Goal: Task Accomplishment & Management: Use online tool/utility

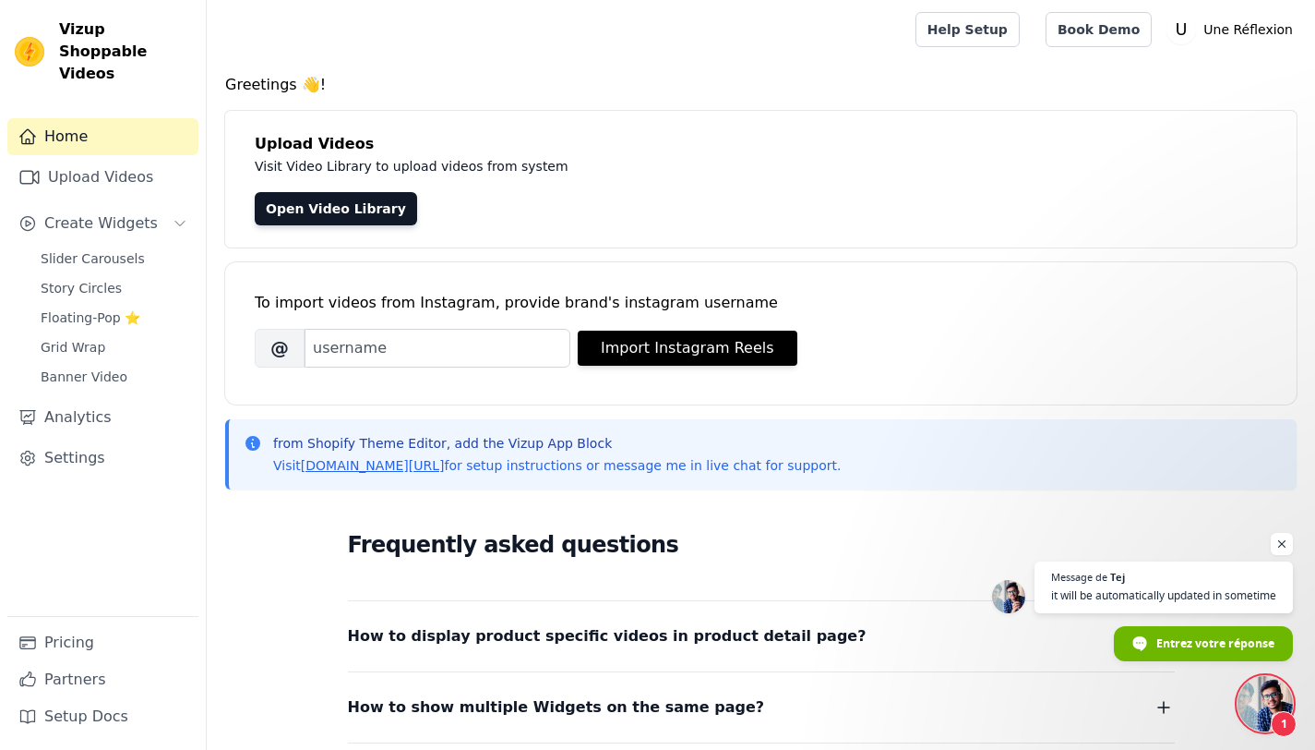
scroll to position [1415, 0]
click at [145, 163] on link "Upload Videos" at bounding box center [102, 177] width 191 height 37
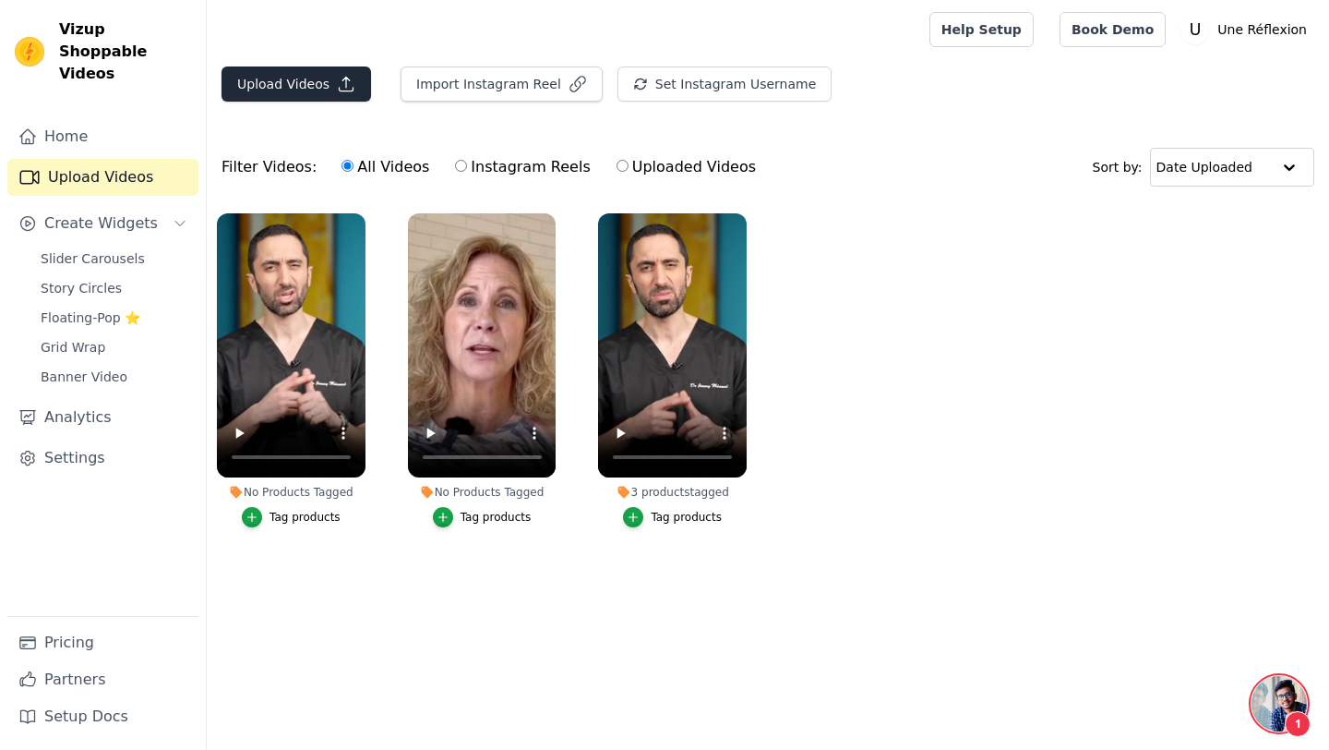
scroll to position [1415, 0]
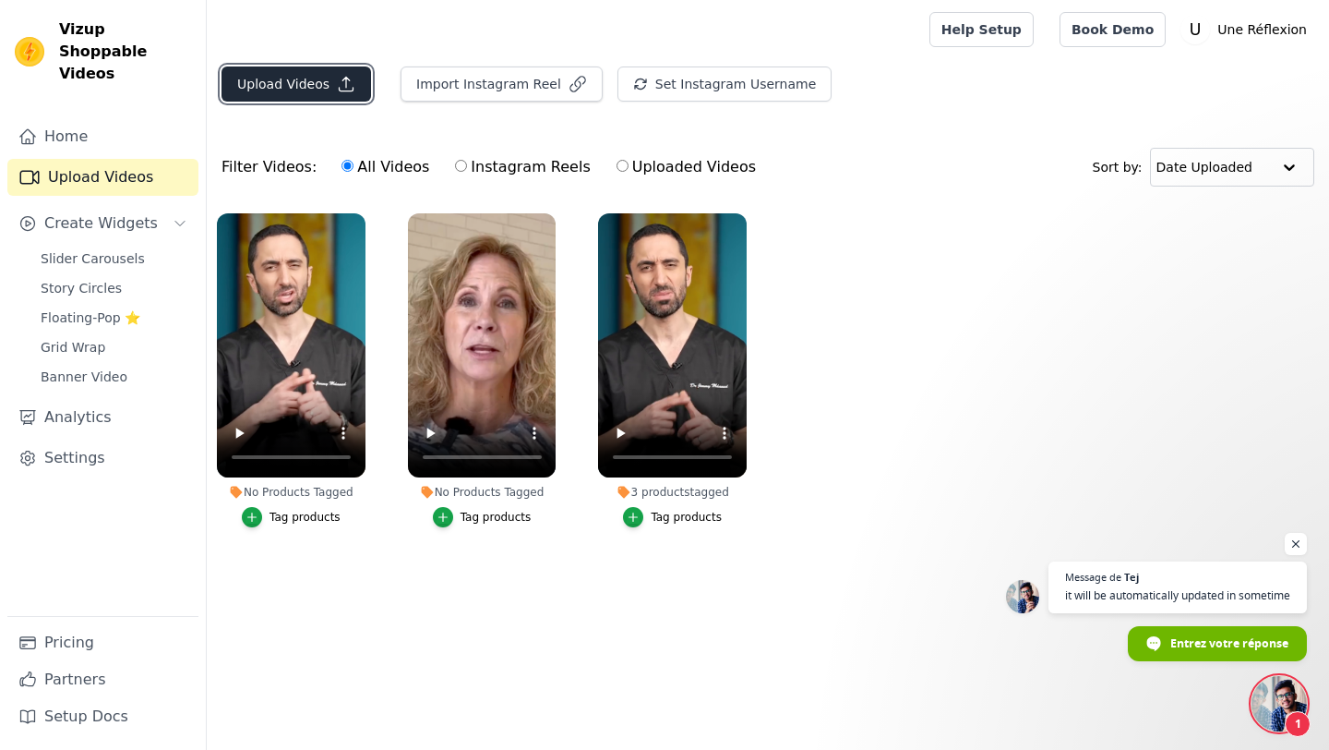
click at [330, 93] on button "Upload Videos" at bounding box center [297, 83] width 150 height 35
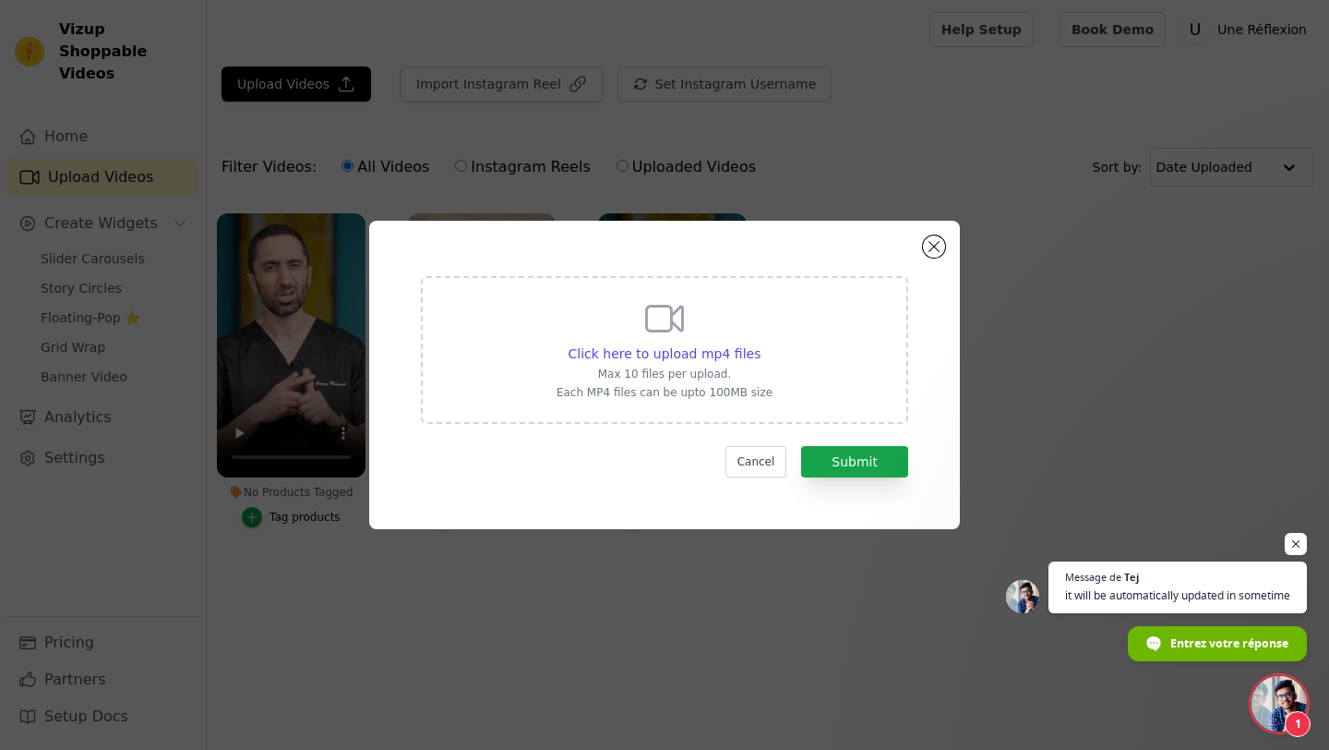
click at [657, 311] on icon at bounding box center [664, 318] width 44 height 44
click at [760, 343] on input "Click here to upload mp4 files Max 10 files per upload. Each MP4 files can be u…" at bounding box center [760, 343] width 1 height 1
click at [938, 252] on button "Close modal" at bounding box center [934, 246] width 22 height 22
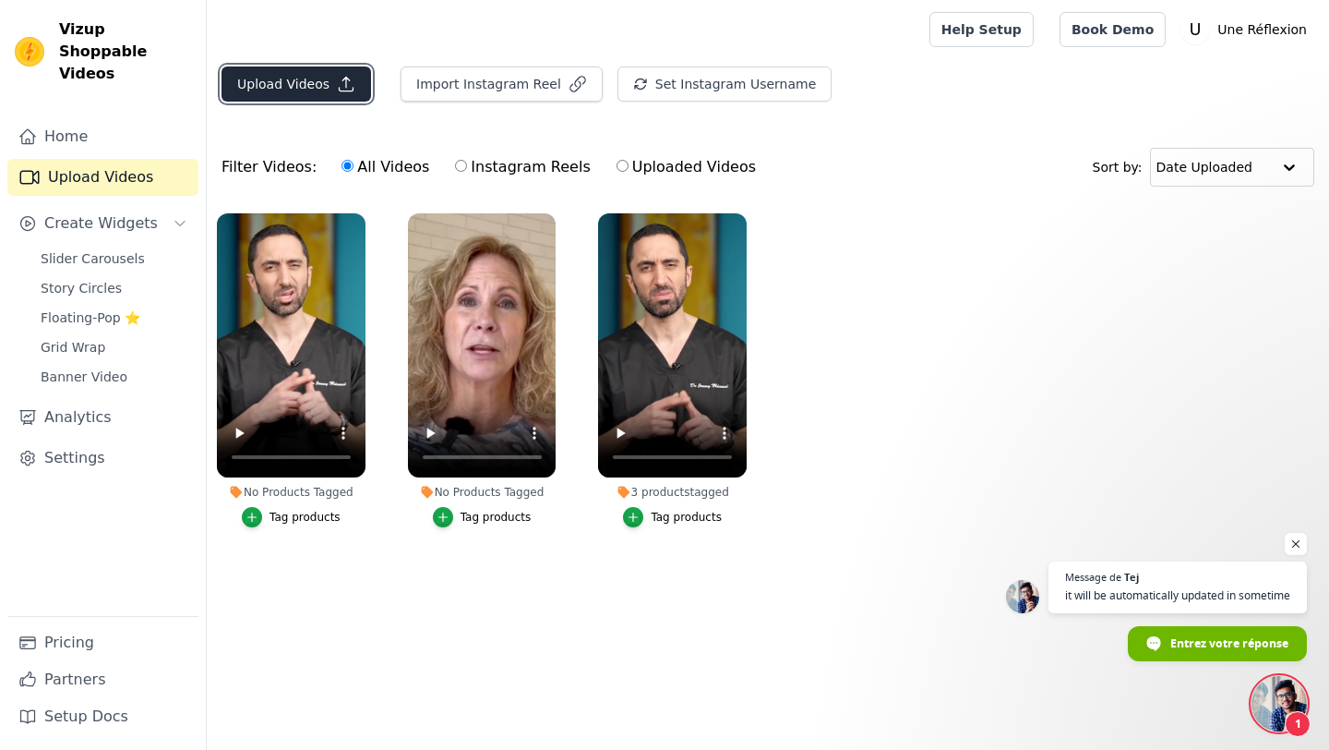
click at [318, 90] on button "Upload Videos" at bounding box center [297, 83] width 150 height 35
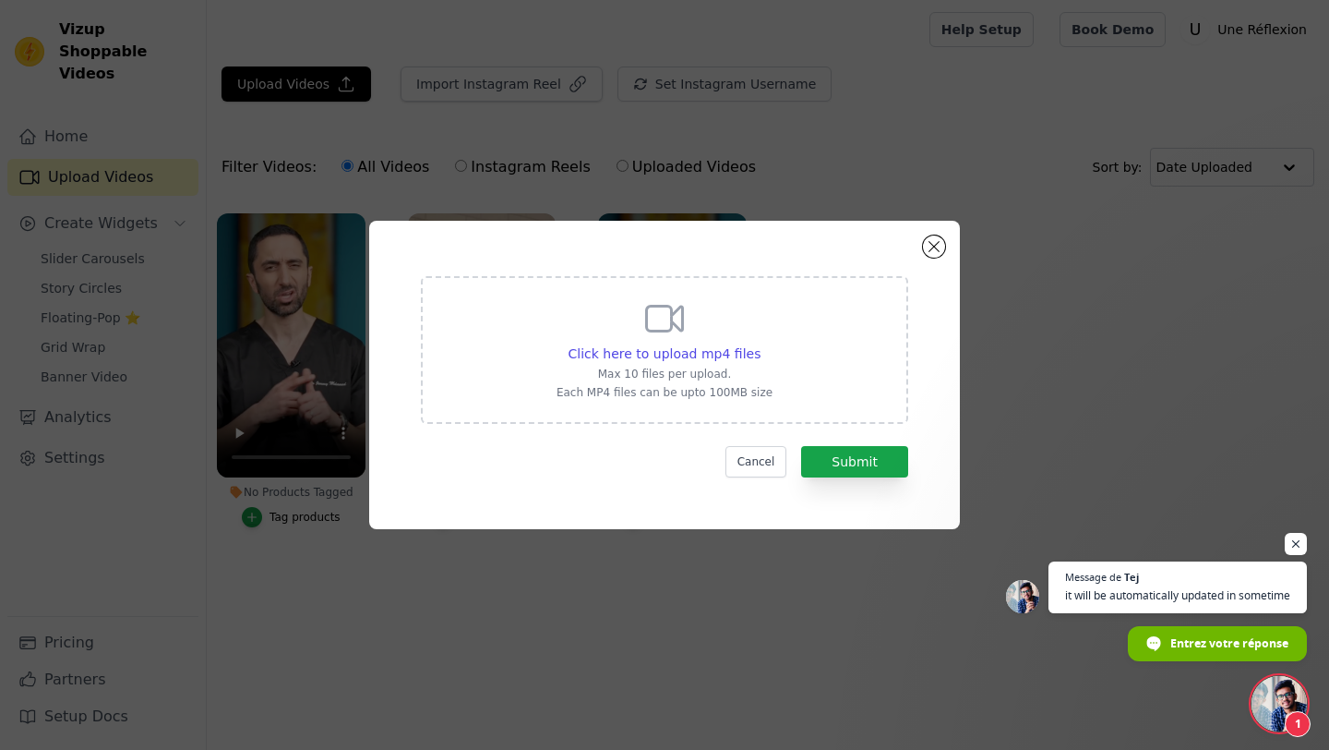
click at [786, 358] on div "Click here to upload mp4 files Max 10 files per upload. Each MP4 files can be u…" at bounding box center [664, 350] width 487 height 148
click at [761, 344] on input "Click here to upload mp4 files Max 10 files per upload. Each MP4 files can be u…" at bounding box center [760, 343] width 1 height 1
click at [635, 355] on span "Click here to upload mp4 files" at bounding box center [665, 353] width 193 height 15
click at [760, 344] on input "Click here to upload mp4 files Max 10 files per upload. Each MP4 files can be u…" at bounding box center [760, 343] width 1 height 1
type input "C:\fakepath\copy_44F35DE8-E317-4A5D-B5C1-7EDD1EFD8E67.mp4"
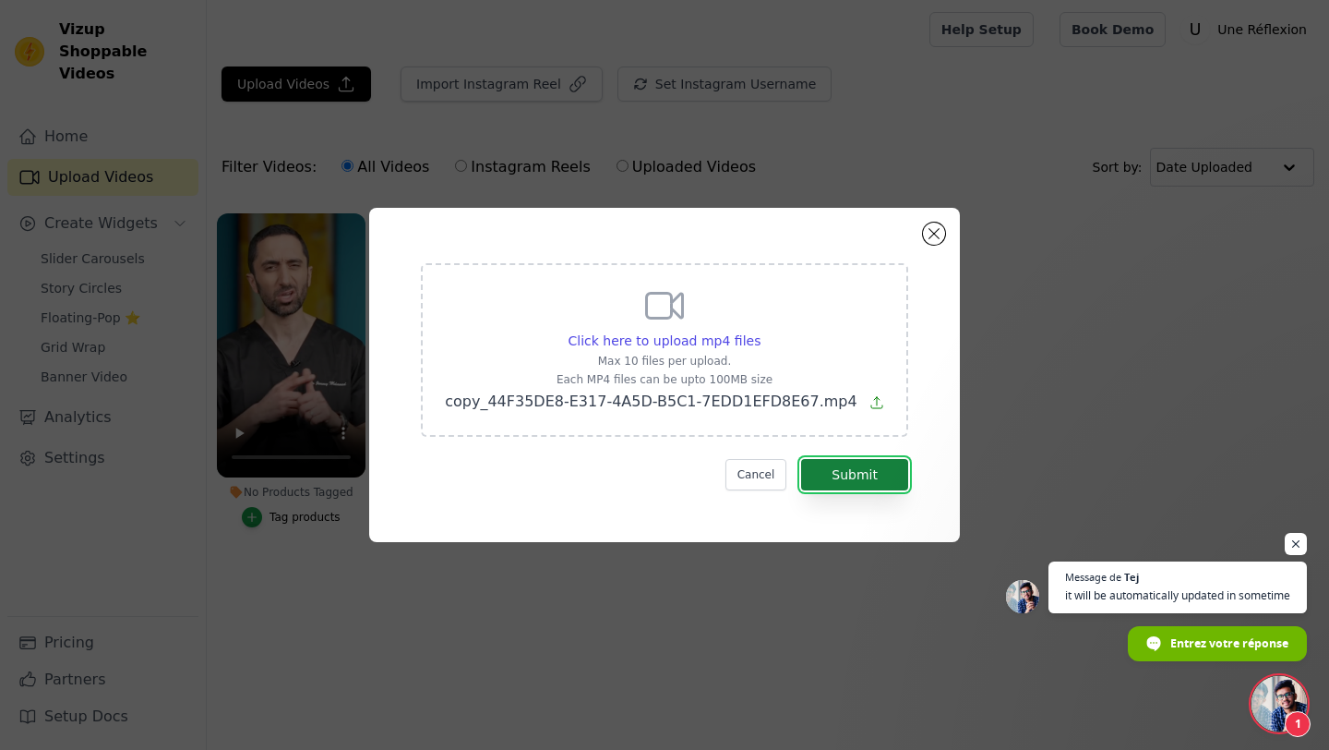
click at [860, 480] on button "Submit" at bounding box center [854, 474] width 107 height 31
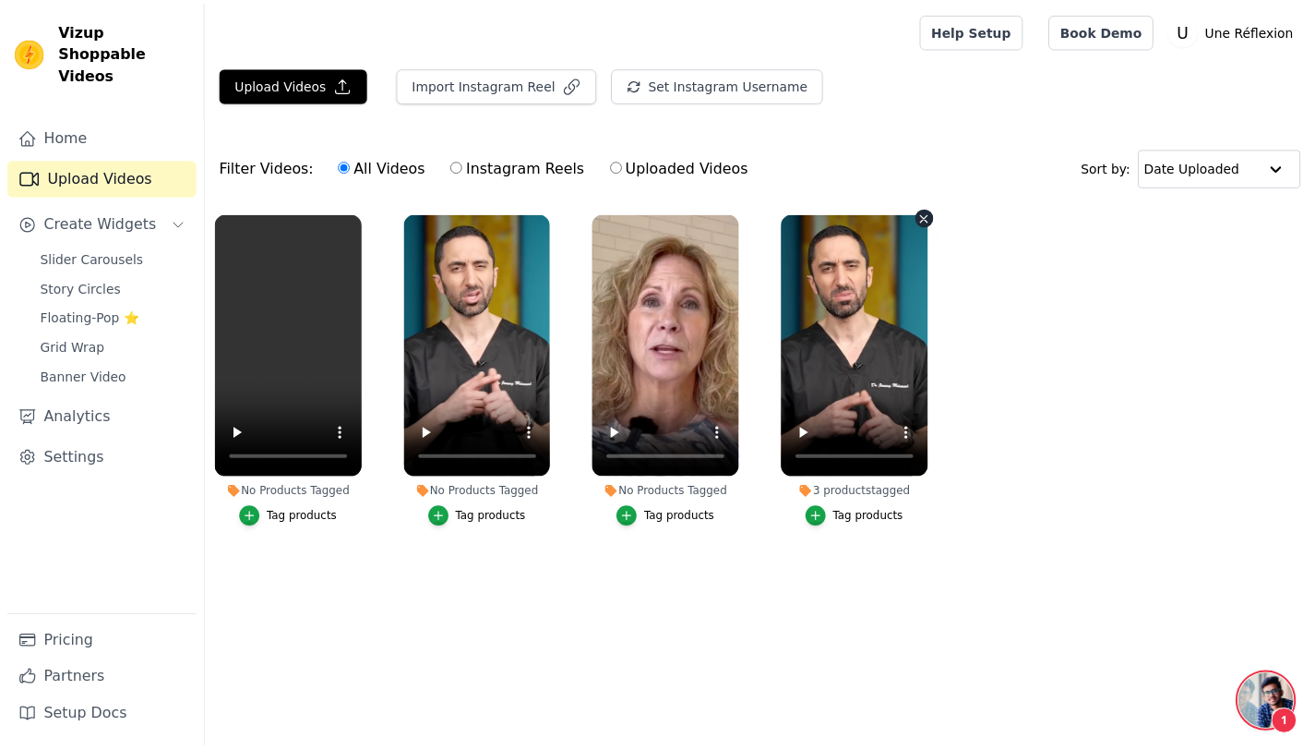
scroll to position [1415, 0]
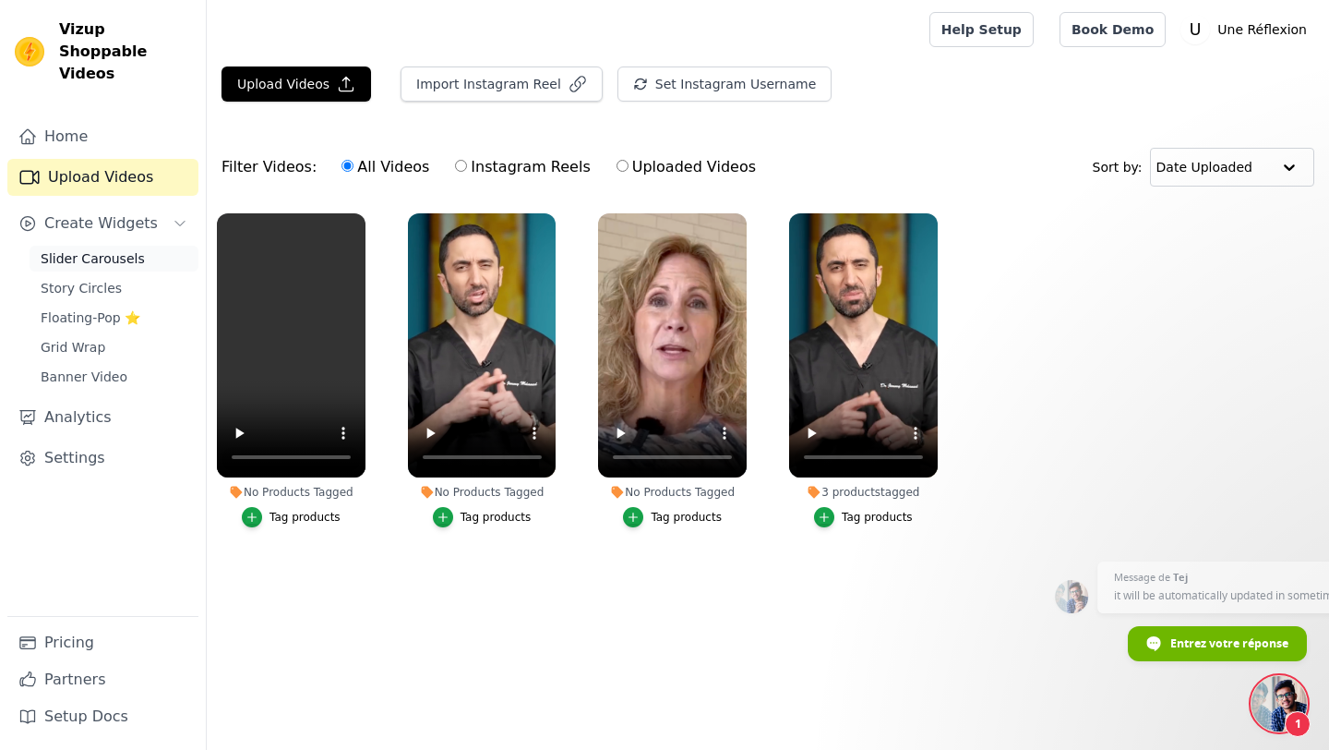
click at [132, 249] on span "Slider Carousels" at bounding box center [93, 258] width 104 height 18
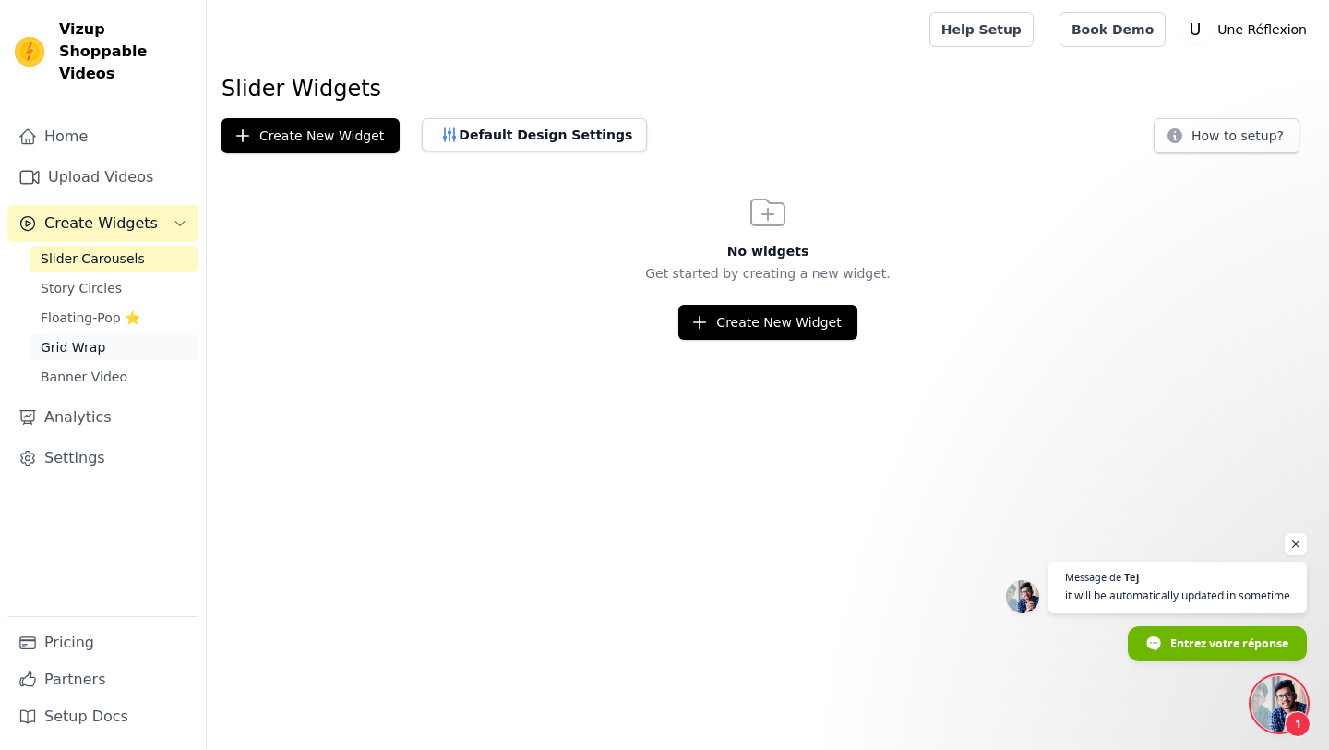
click at [135, 334] on link "Grid Wrap" at bounding box center [114, 347] width 169 height 26
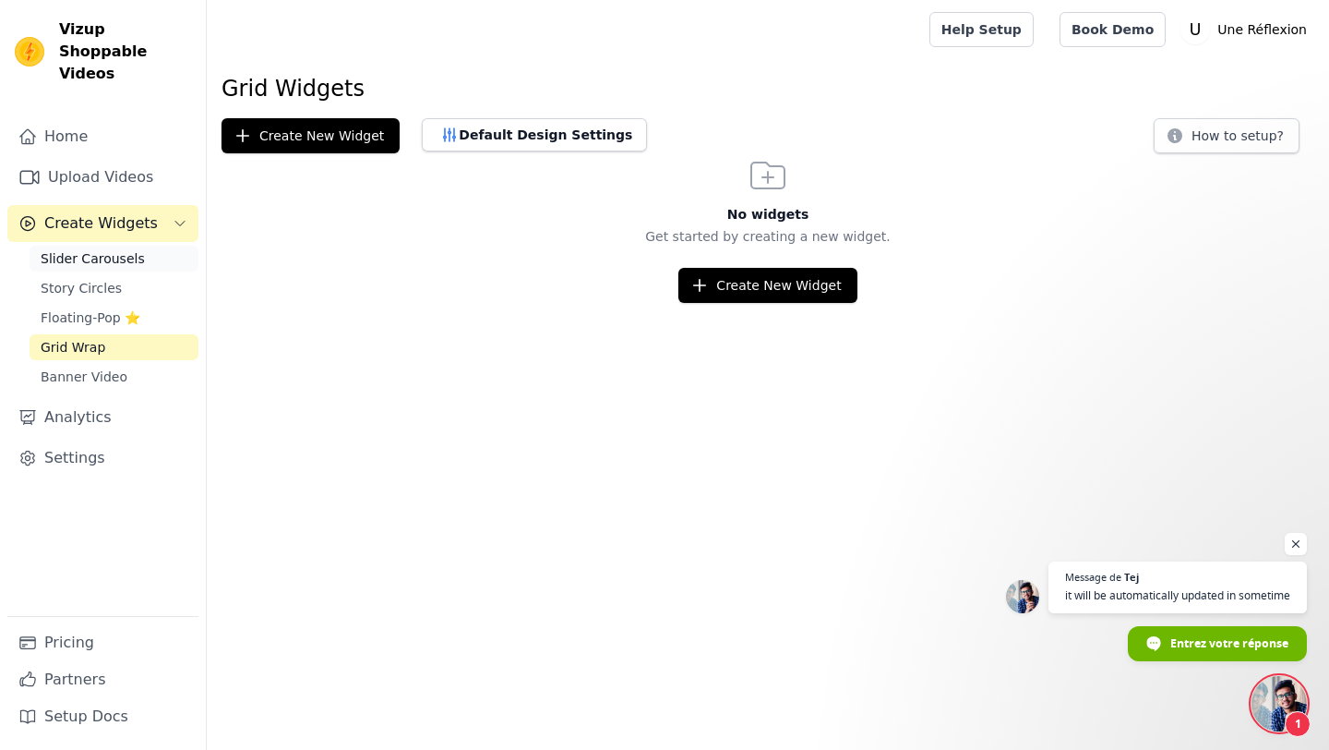
click at [119, 249] on span "Slider Carousels" at bounding box center [93, 258] width 104 height 18
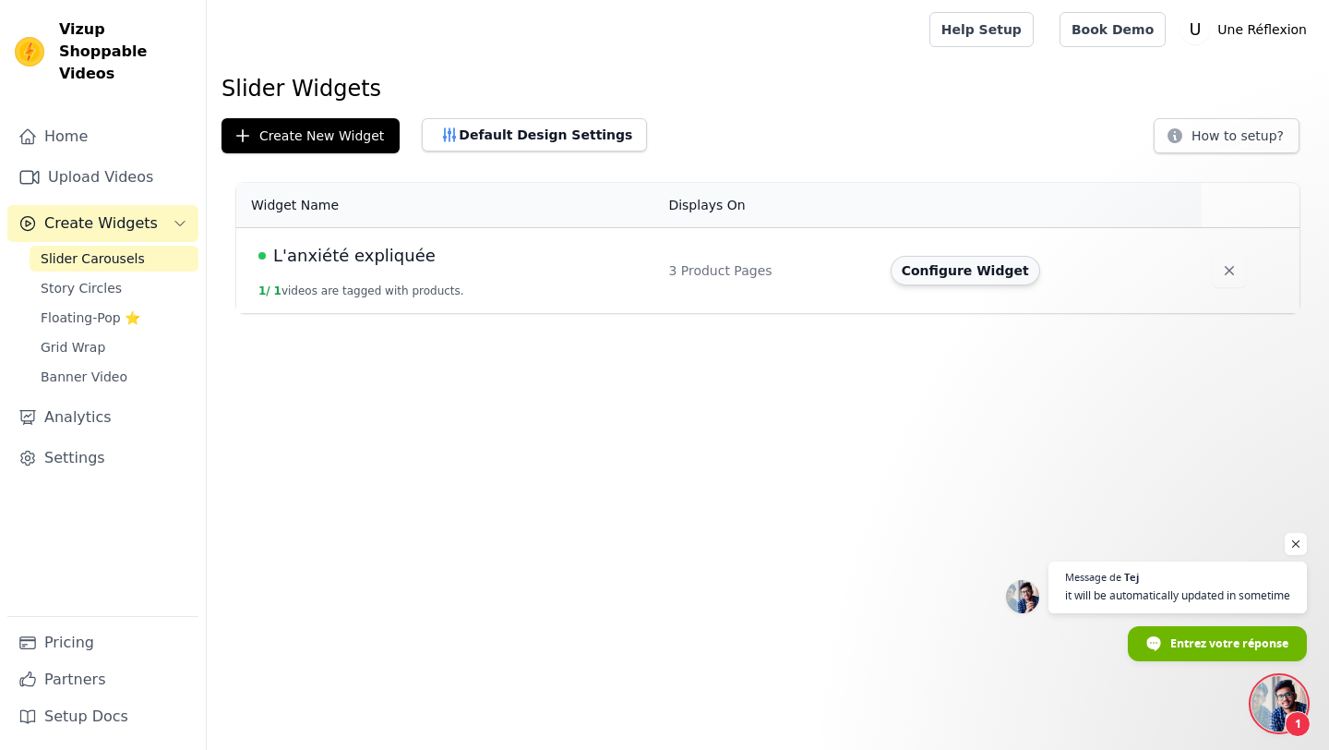
click at [969, 274] on button "Configure Widget" at bounding box center [966, 271] width 150 height 30
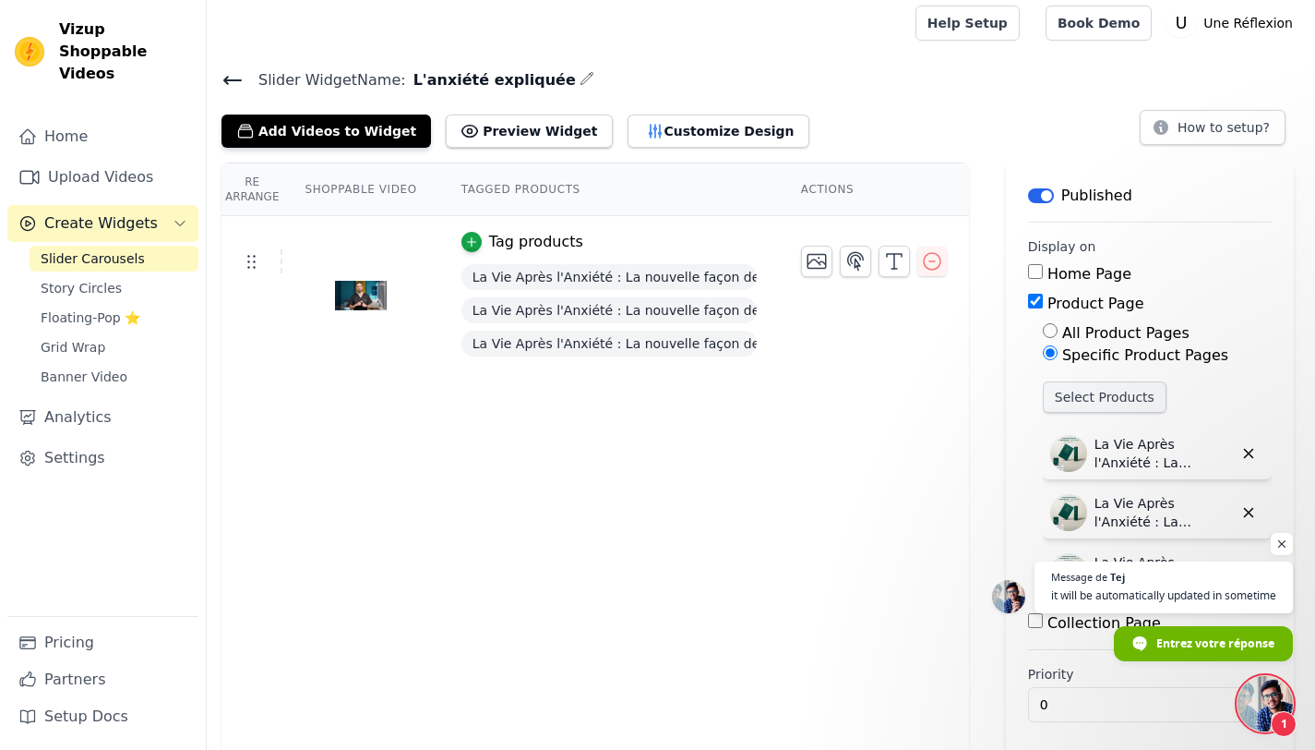
scroll to position [15, 0]
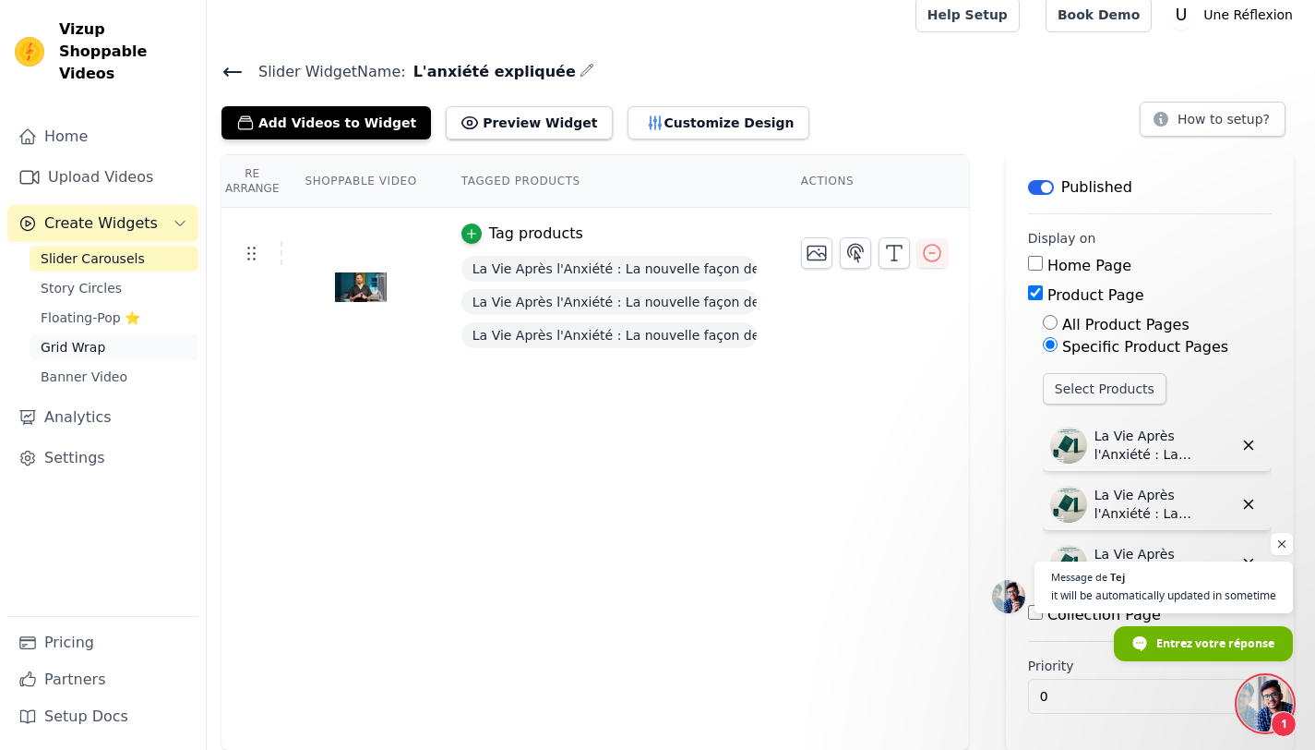
click at [130, 334] on link "Grid Wrap" at bounding box center [114, 347] width 169 height 26
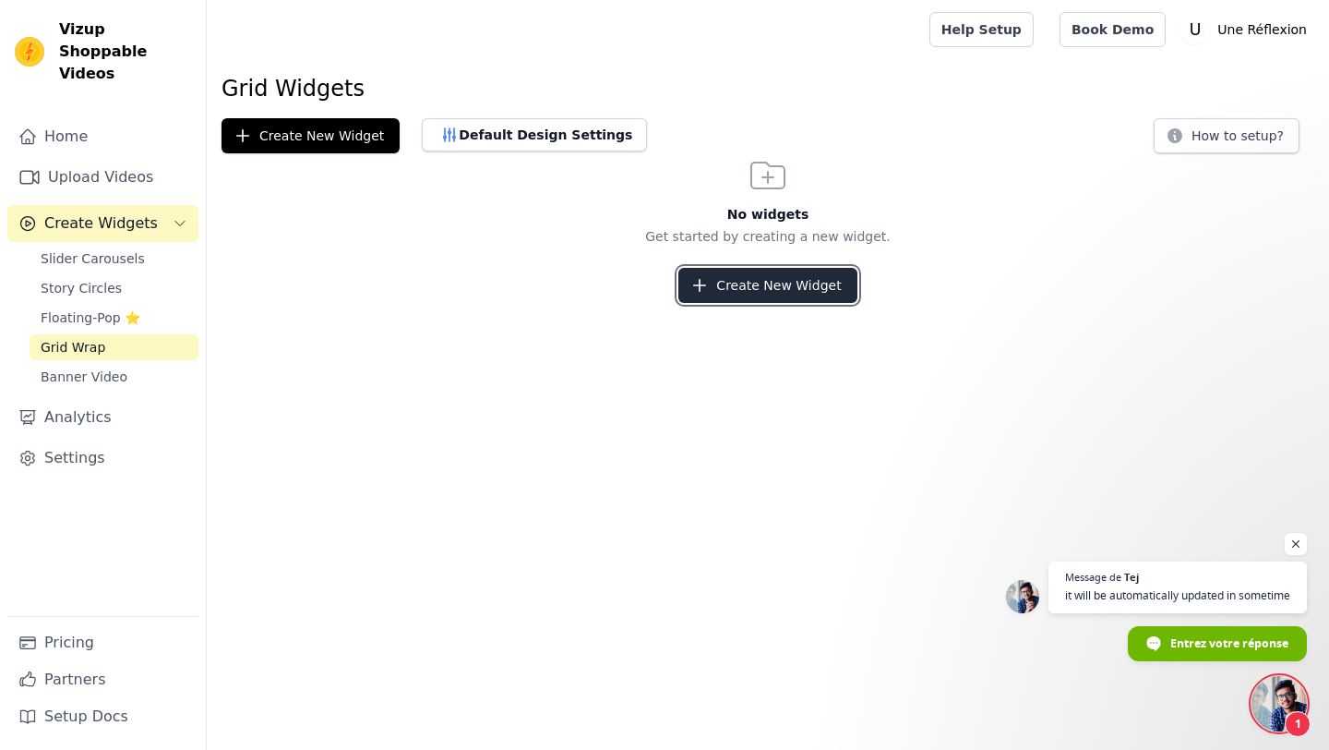
click at [753, 282] on button "Create New Widget" at bounding box center [767, 285] width 178 height 35
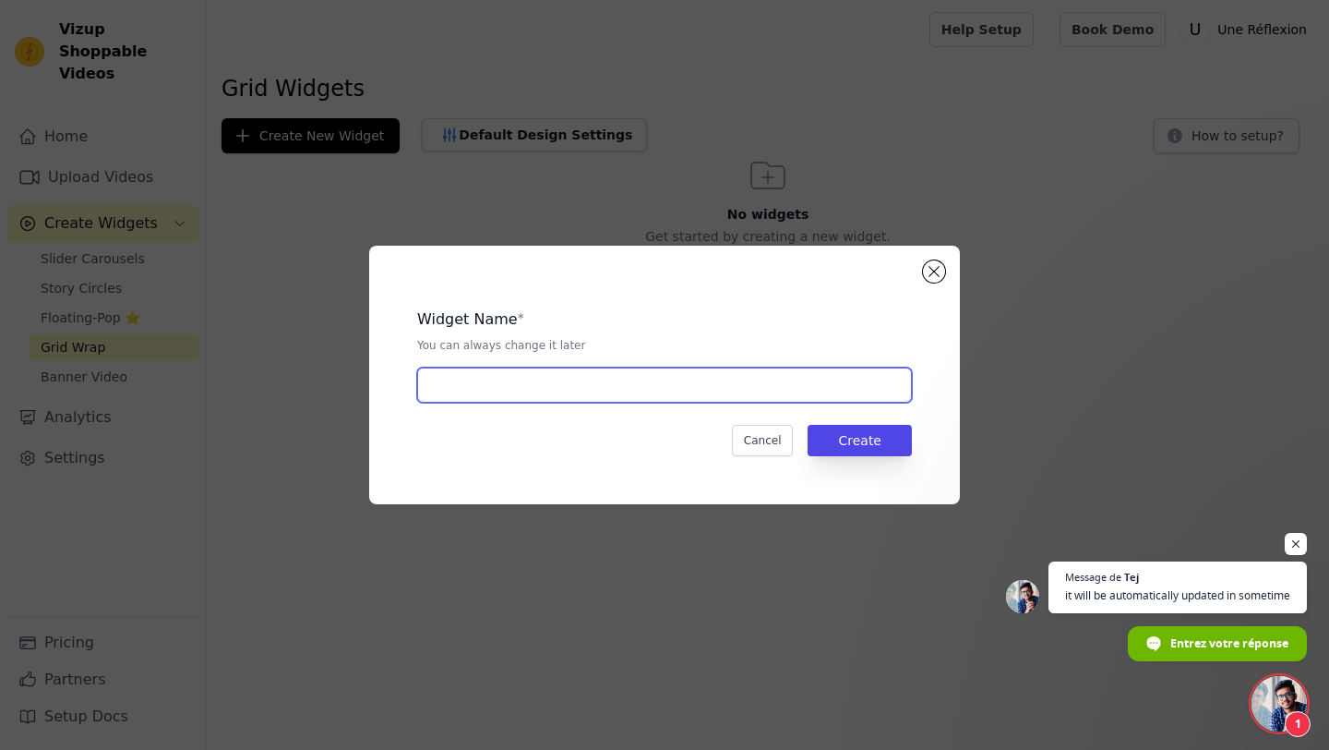
click at [622, 385] on input "text" at bounding box center [664, 384] width 495 height 35
click at [634, 396] on input "text" at bounding box center [664, 384] width 495 height 35
type input "ANX"
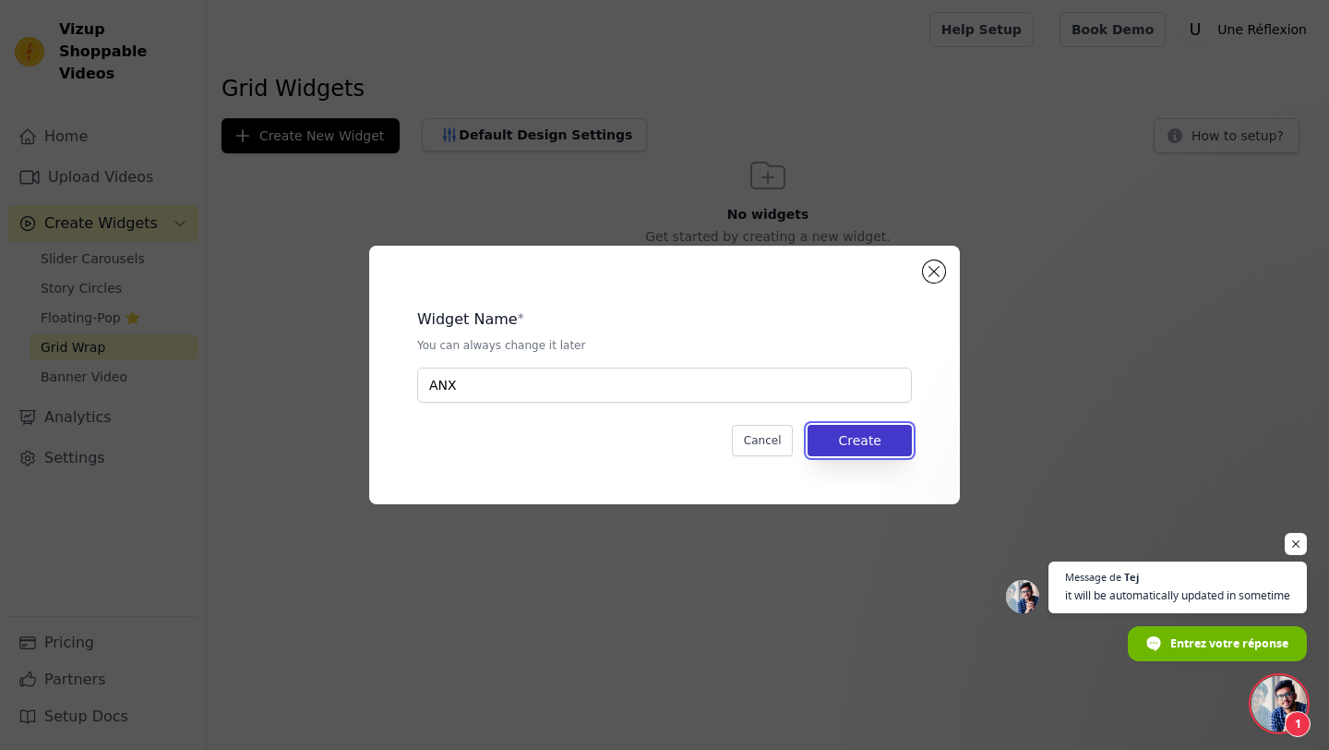
click at [861, 443] on button "Create" at bounding box center [860, 440] width 104 height 31
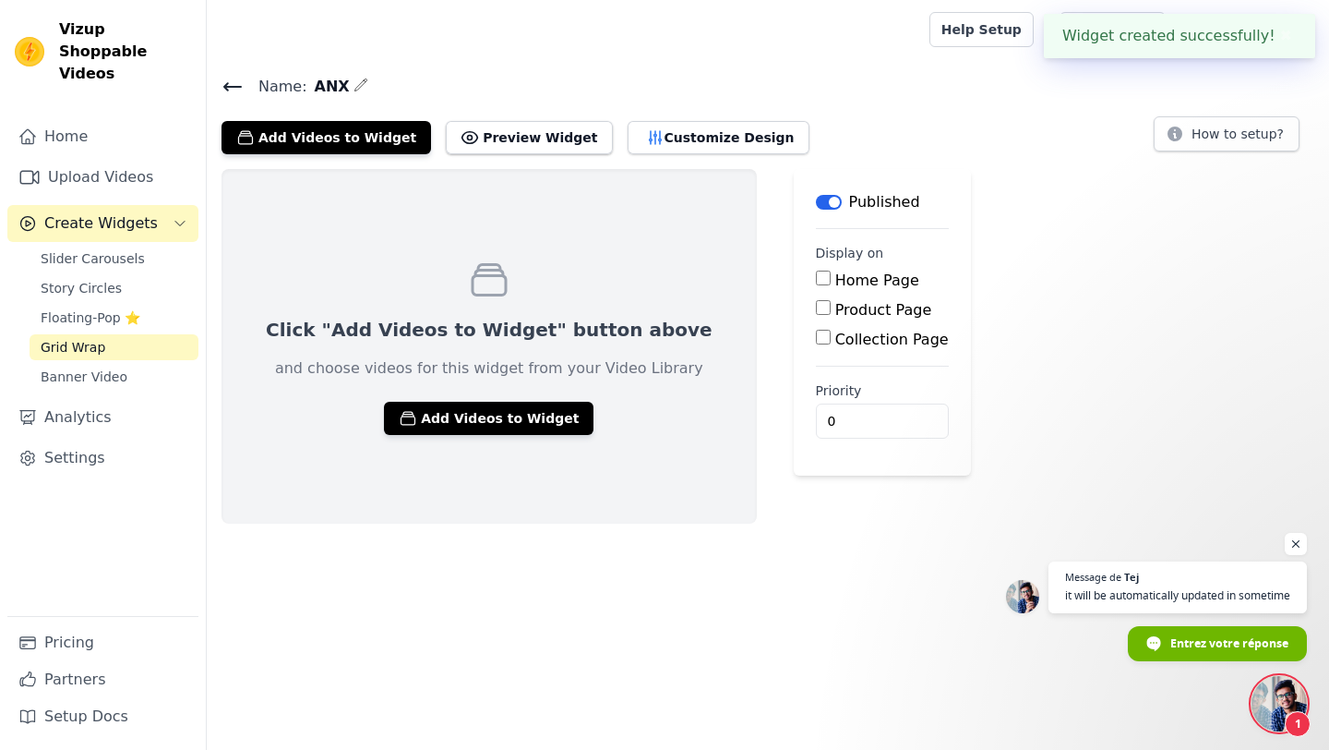
click at [835, 303] on label "Product Page" at bounding box center [883, 310] width 97 height 18
click at [816, 303] on input "Product Page" at bounding box center [823, 307] width 15 height 15
checkbox input "true"
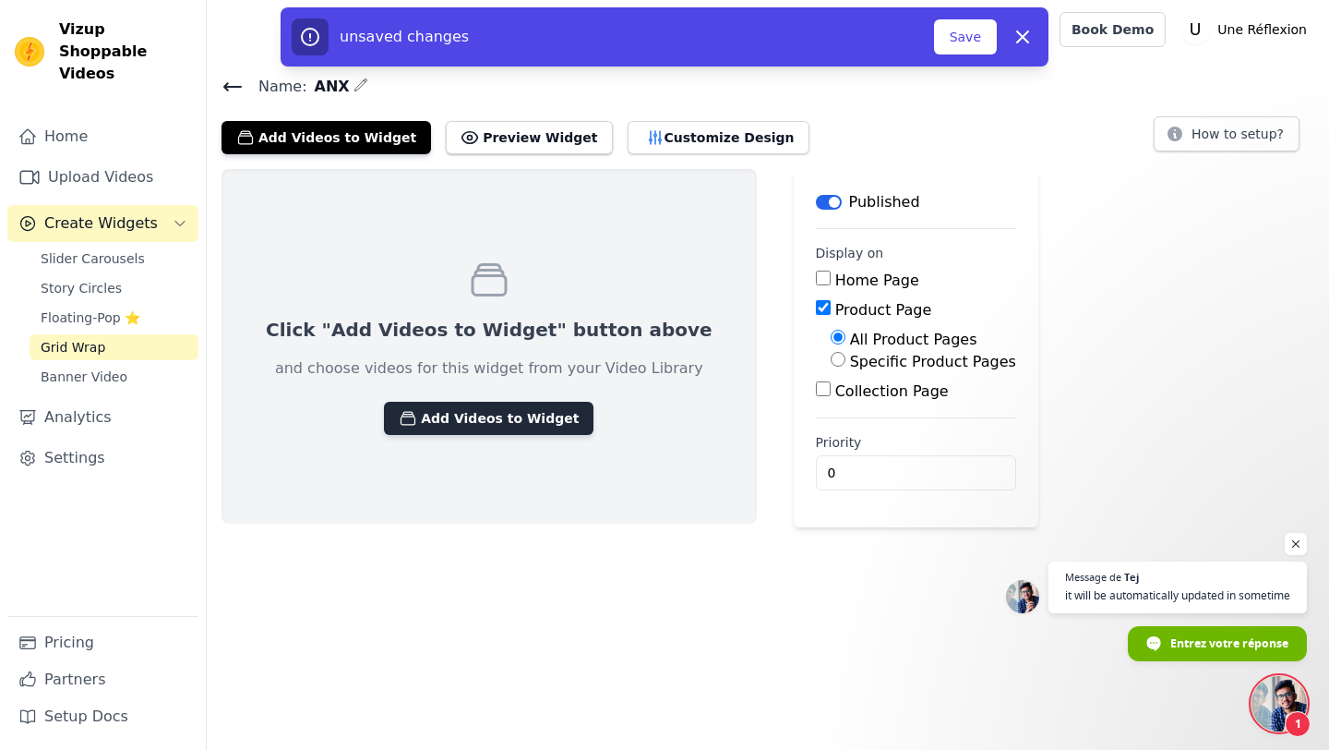
click at [445, 418] on button "Add Videos to Widget" at bounding box center [489, 418] width 210 height 33
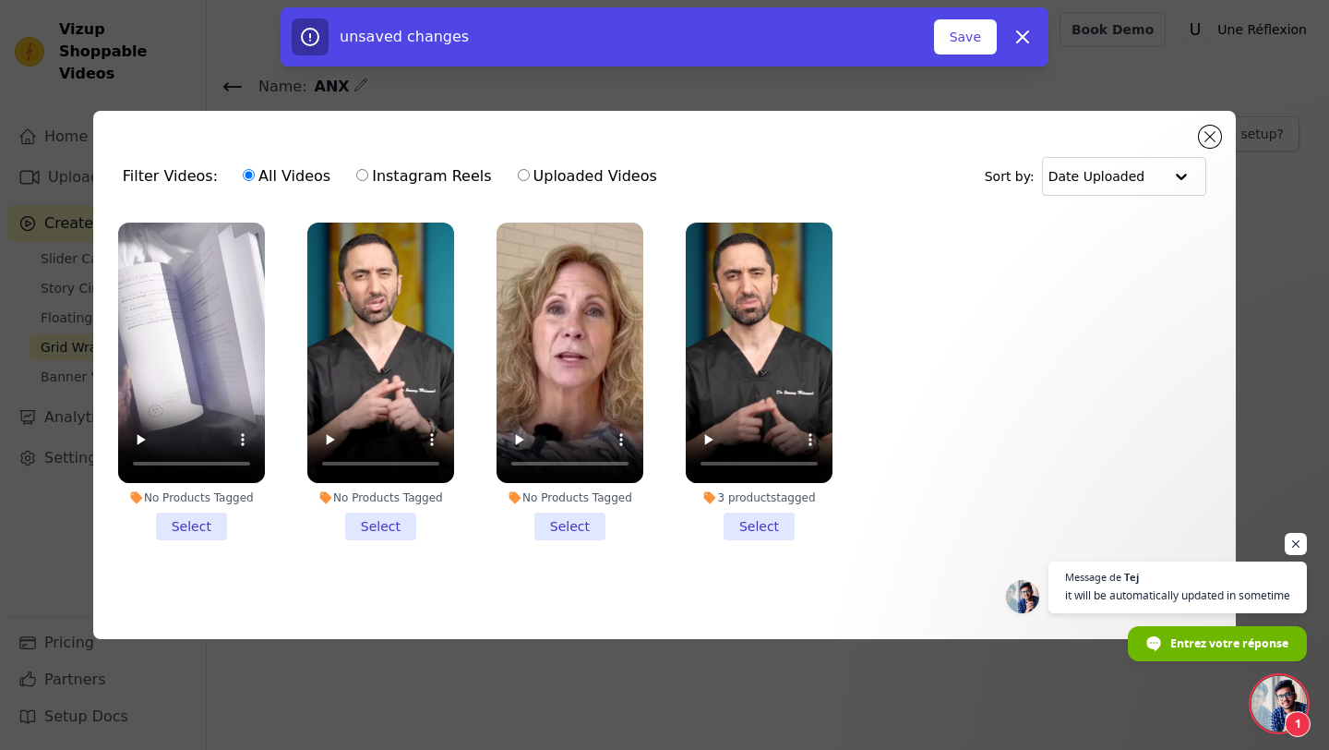
click at [196, 525] on li "No Products Tagged Select" at bounding box center [191, 381] width 147 height 318
click at [0, 0] on input "No Products Tagged Select" at bounding box center [0, 0] width 0 height 0
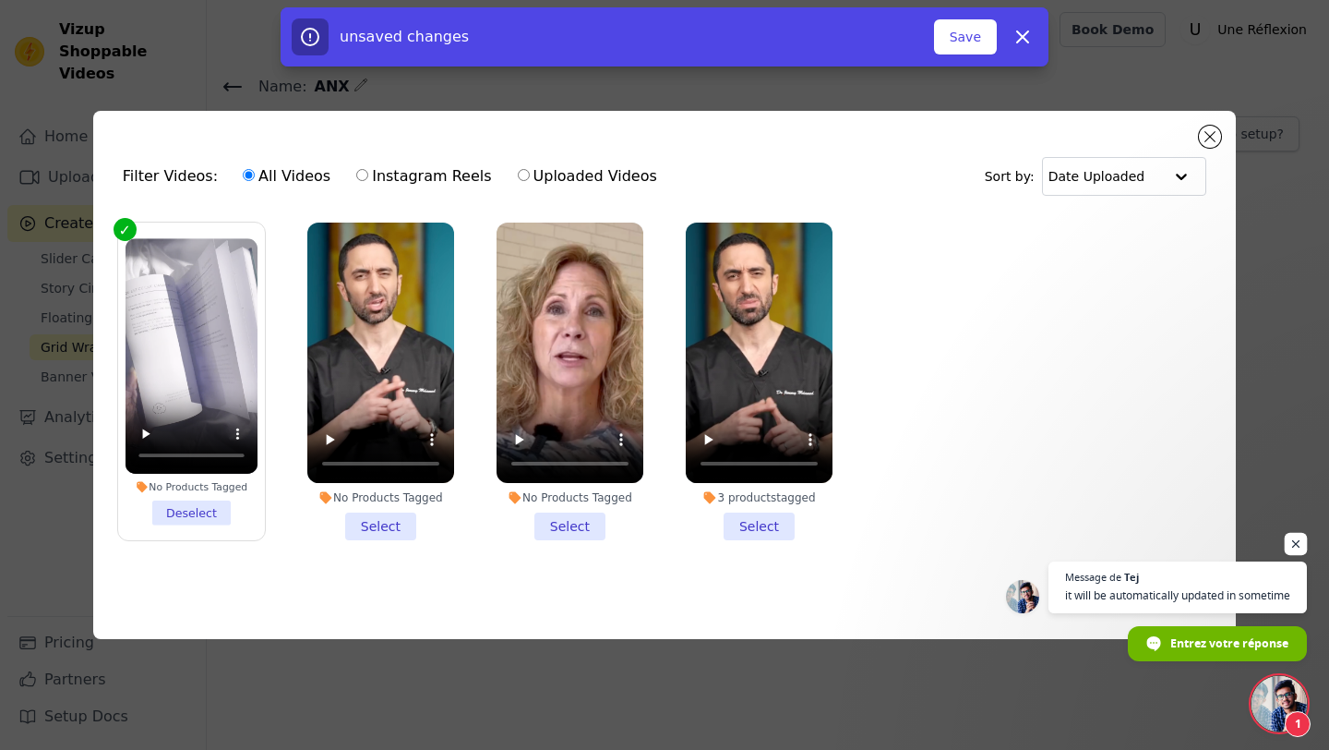
click at [1295, 543] on span "Ouvrir le chat" at bounding box center [1296, 544] width 23 height 23
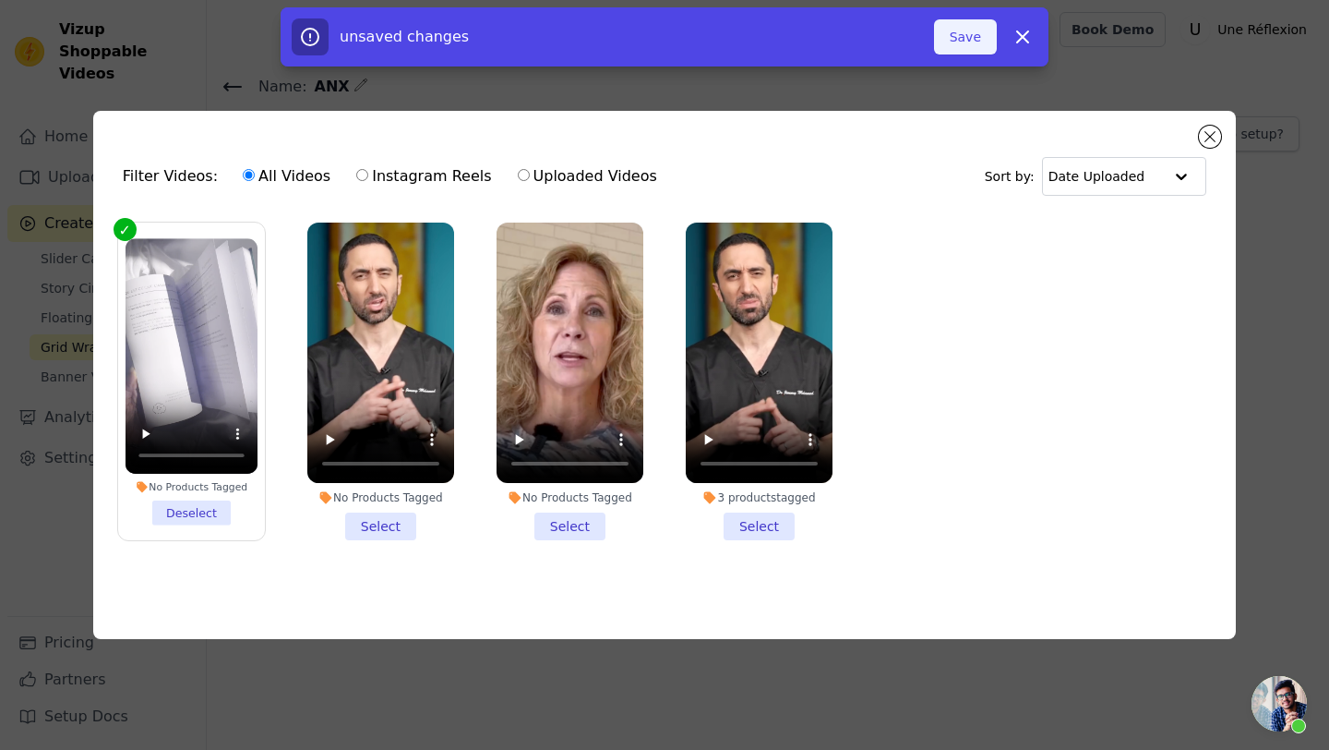
click at [966, 40] on button "Save" at bounding box center [965, 36] width 63 height 35
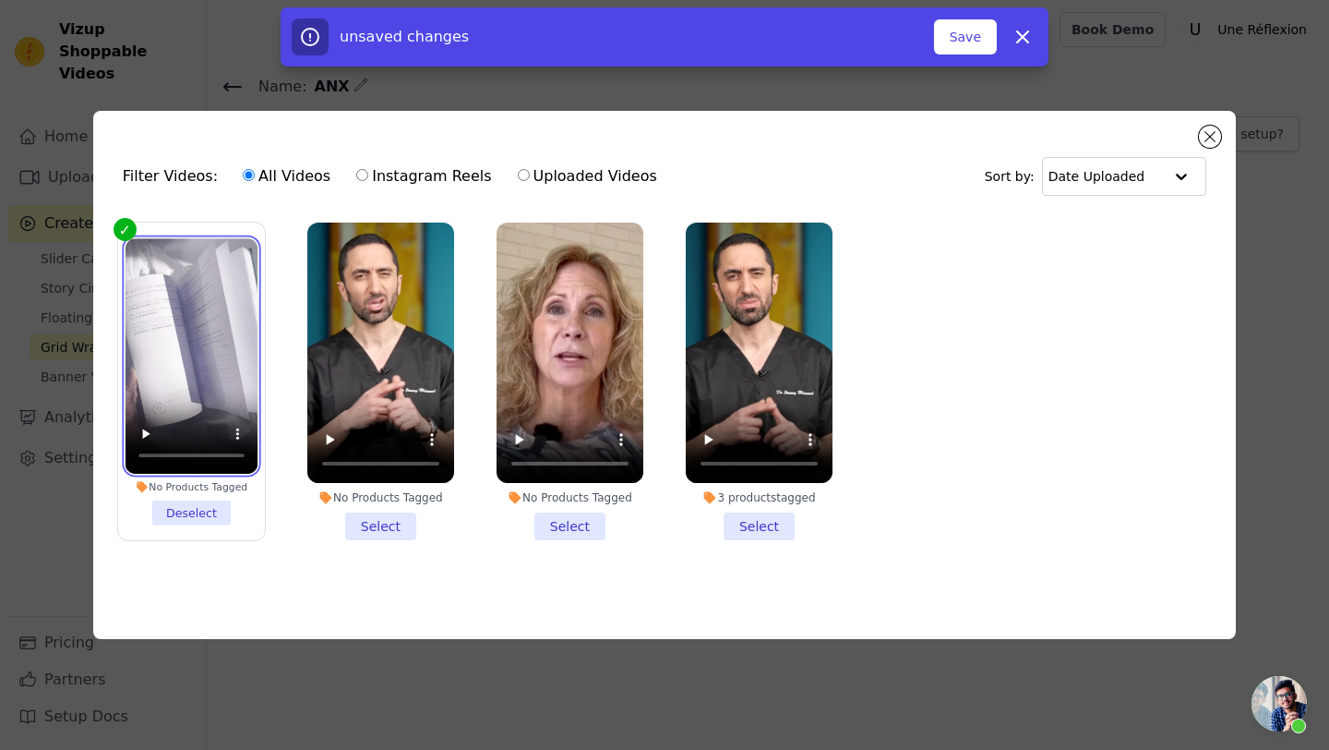
click at [229, 321] on video at bounding box center [192, 355] width 132 height 234
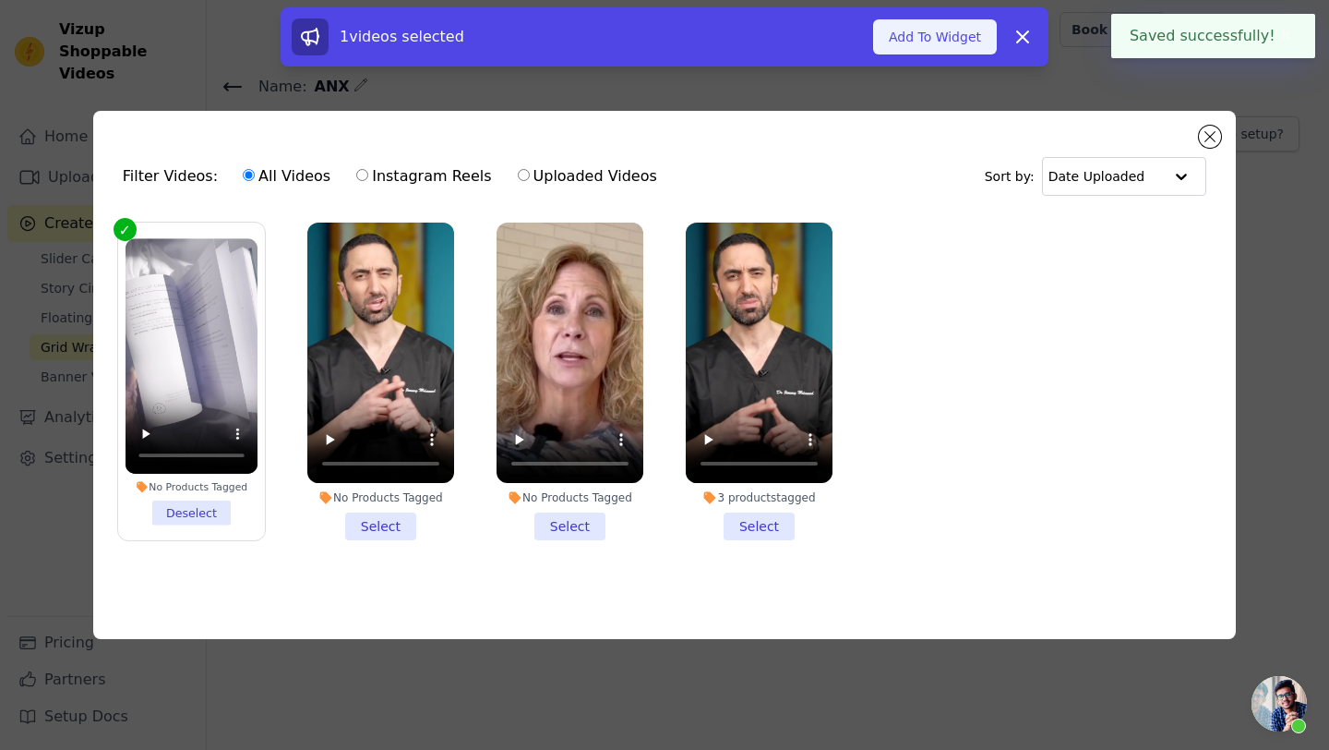
click at [970, 32] on button "Add To Widget" at bounding box center [935, 36] width 124 height 35
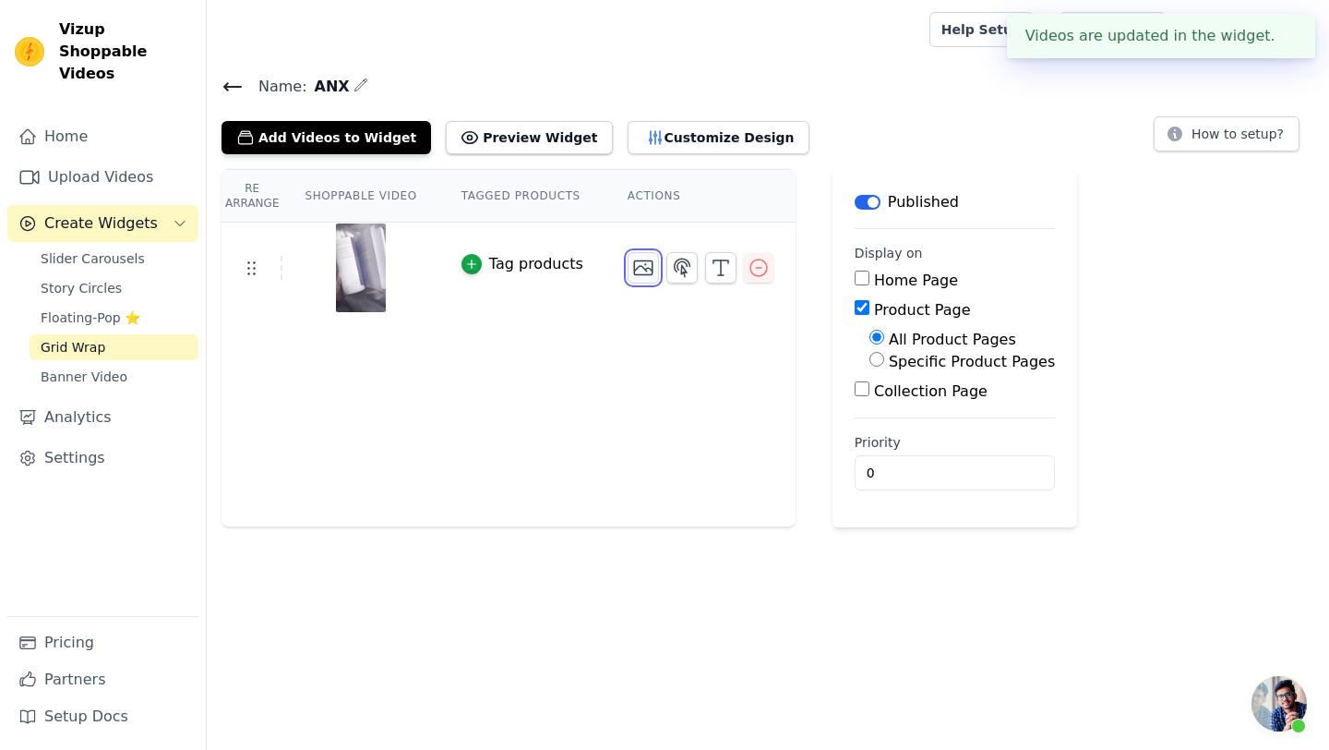
click at [639, 267] on icon "button" at bounding box center [643, 268] width 18 height 14
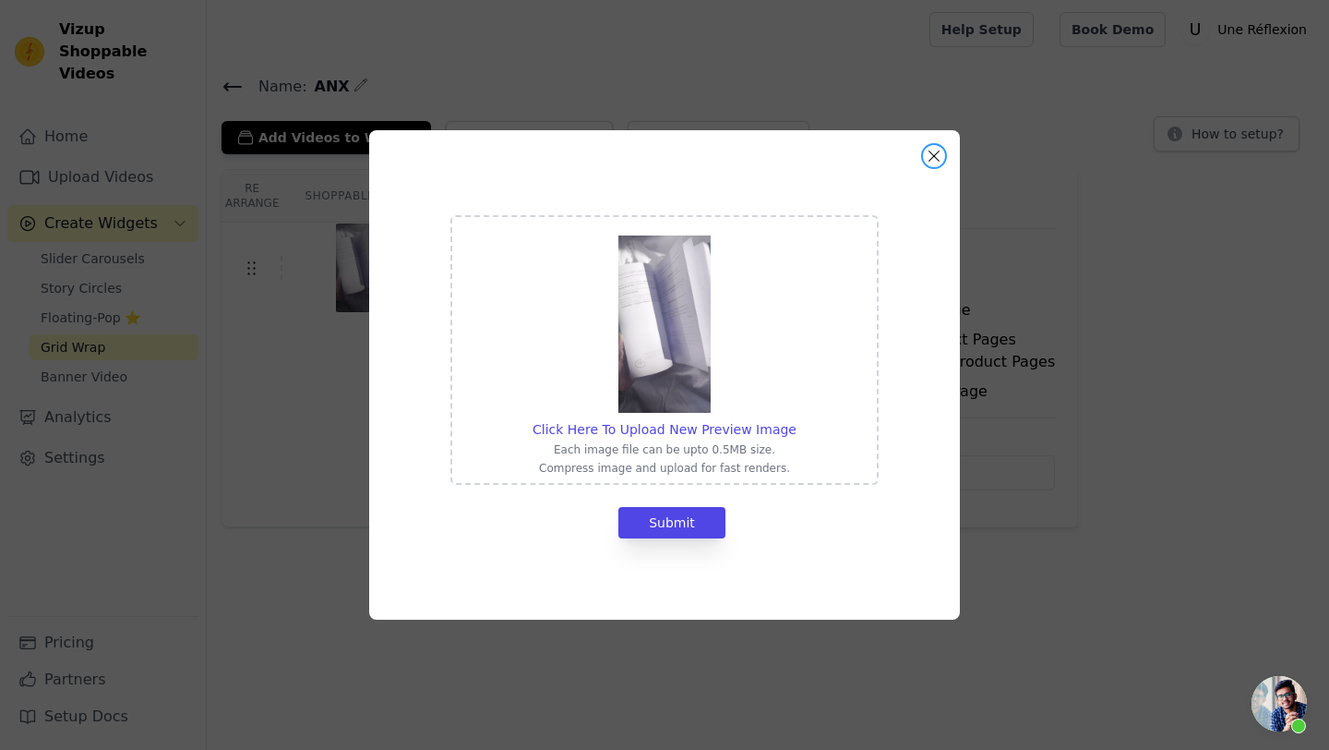
drag, startPoint x: 942, startPoint y: 153, endPoint x: 929, endPoint y: 164, distance: 17.7
click at [942, 154] on button "Close modal" at bounding box center [934, 156] width 22 height 22
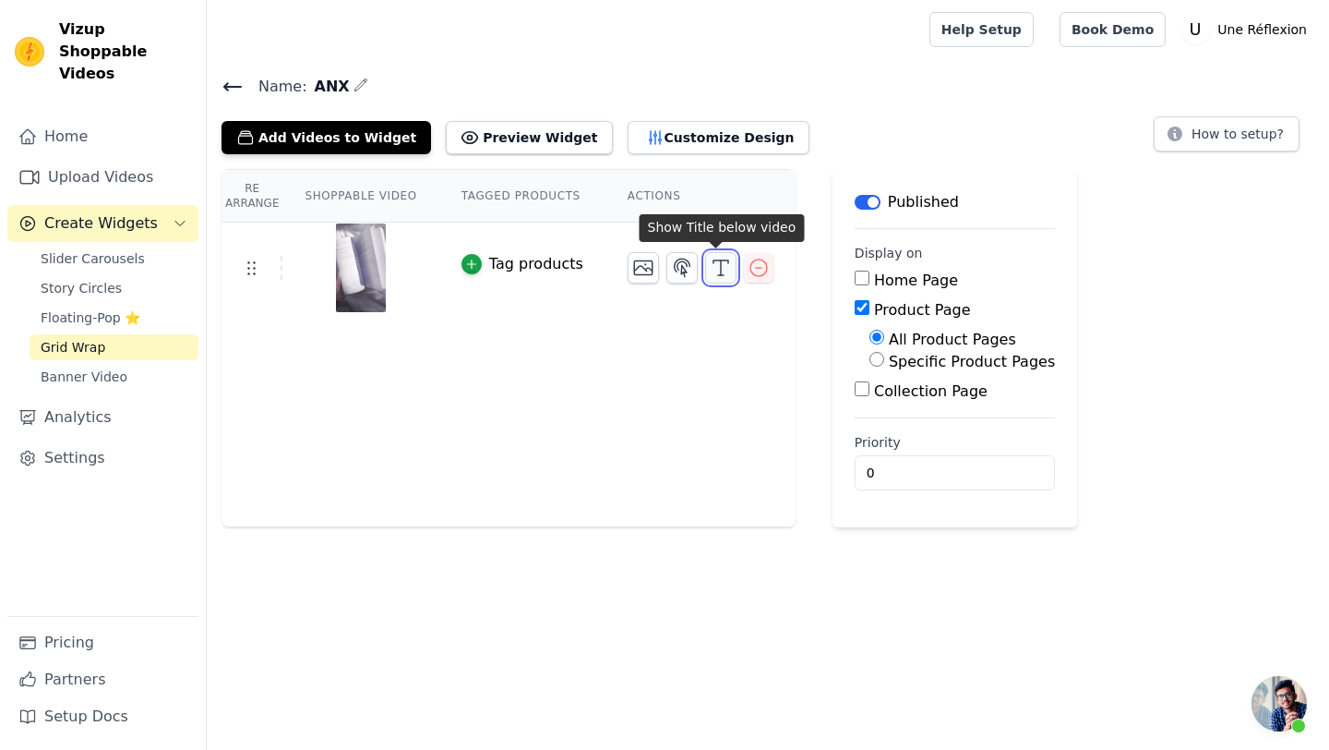
click at [718, 275] on line "button" at bounding box center [721, 275] width 6 height 0
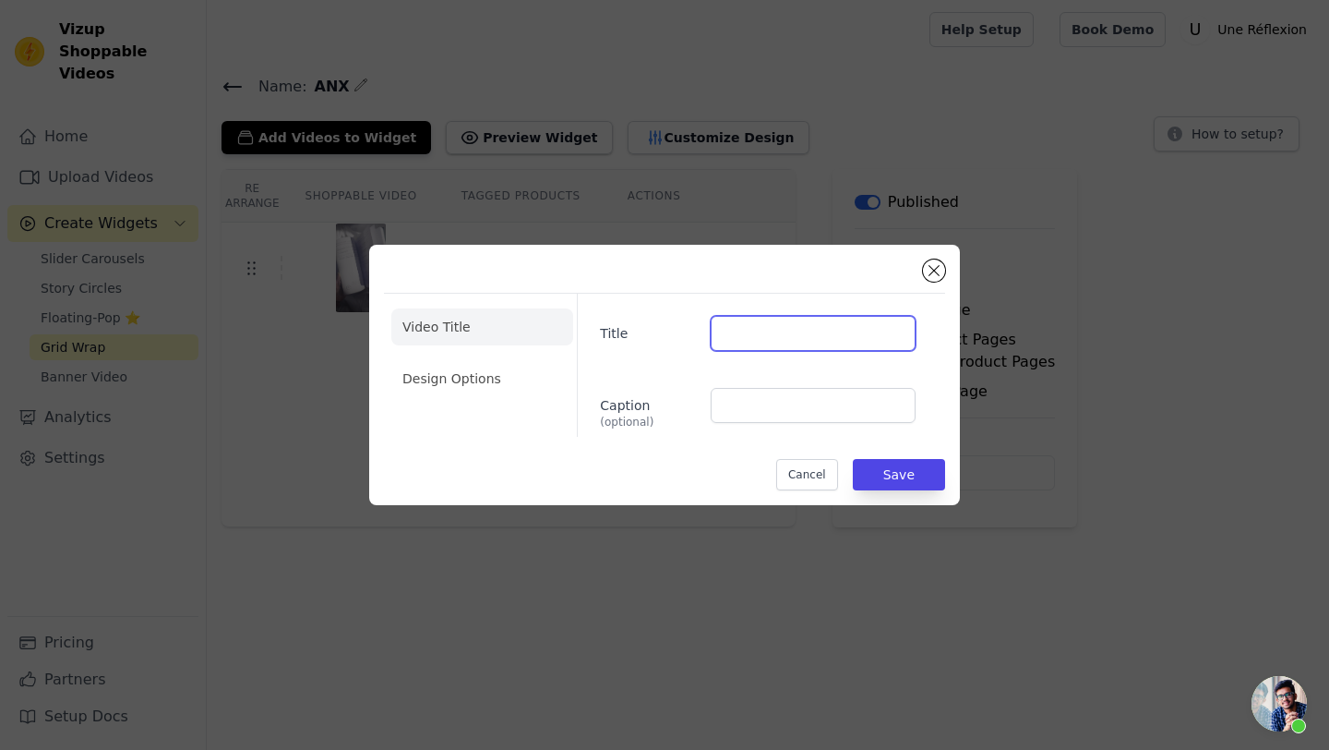
click at [769, 330] on input "Title" at bounding box center [813, 333] width 205 height 35
type input "d"
type input "Découvrir ⬇️"
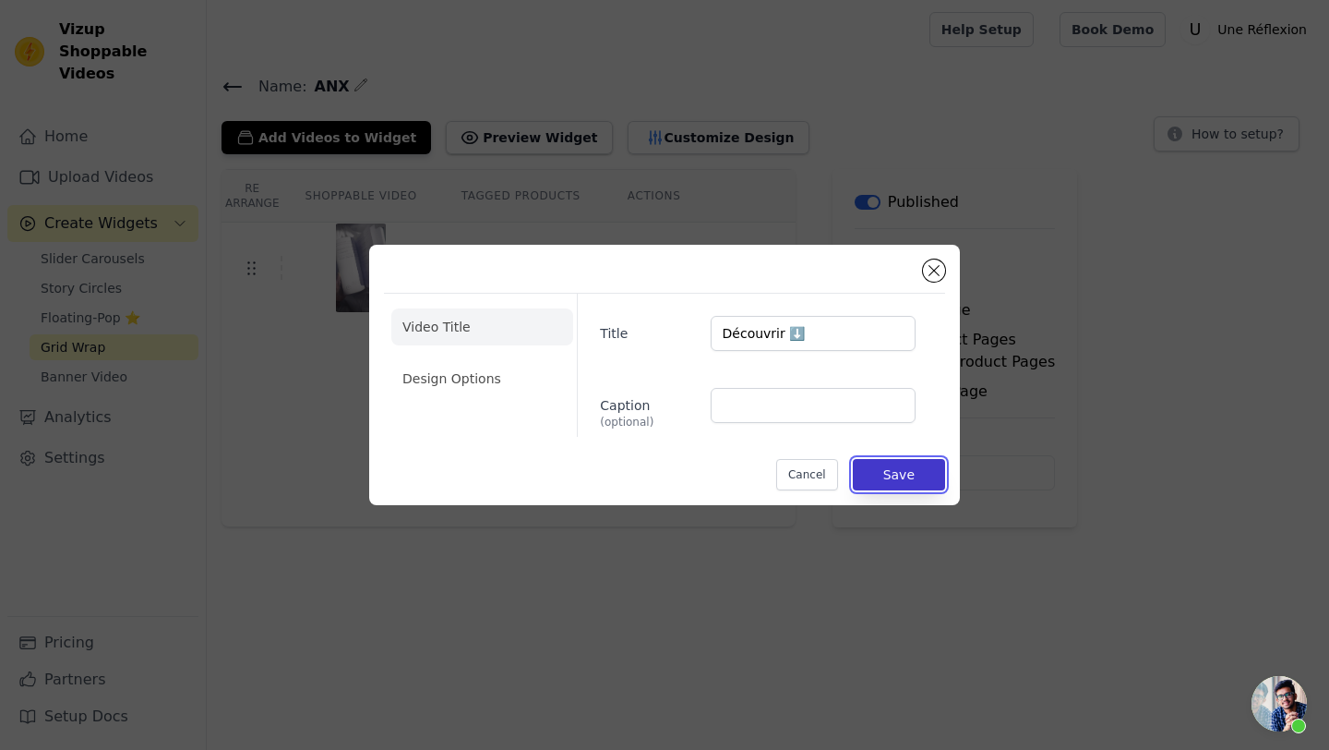
click at [913, 478] on button "Save" at bounding box center [899, 474] width 92 height 31
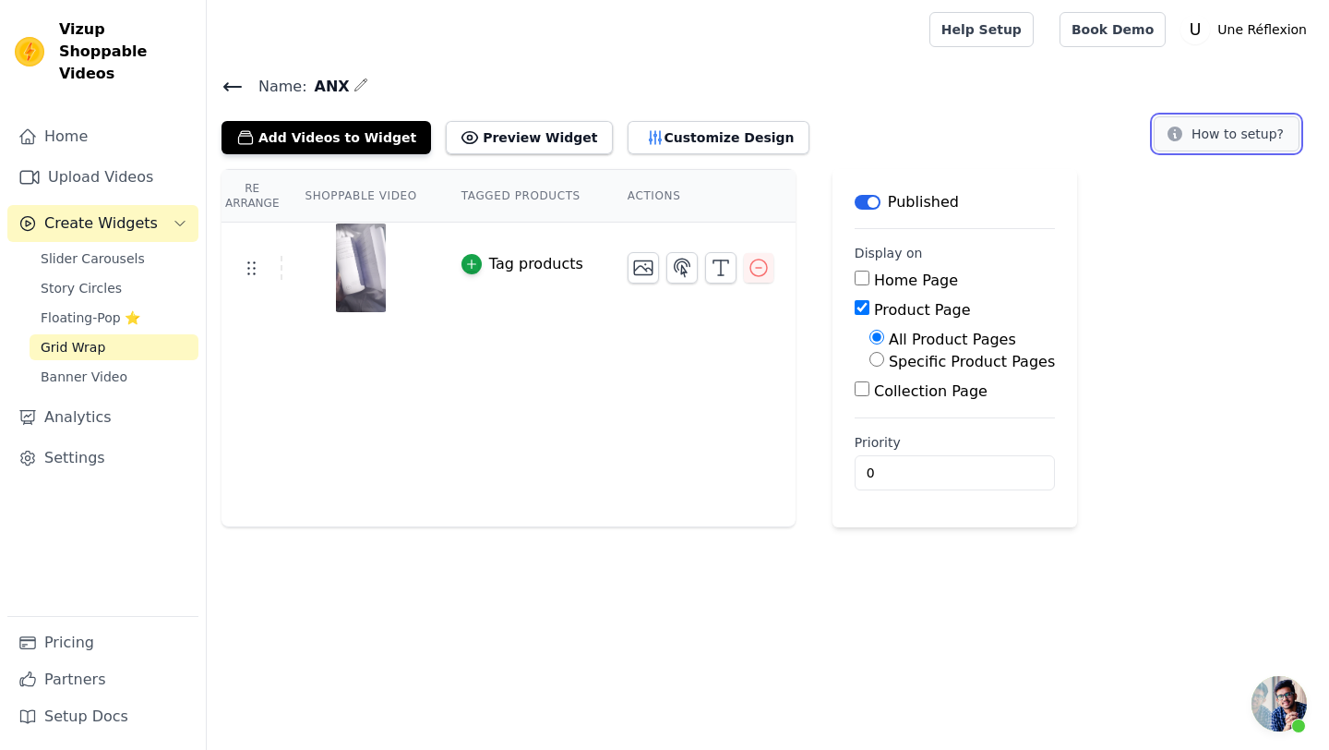
click at [1265, 129] on button "How to setup?" at bounding box center [1227, 133] width 146 height 35
click at [711, 269] on icon "button" at bounding box center [721, 268] width 22 height 22
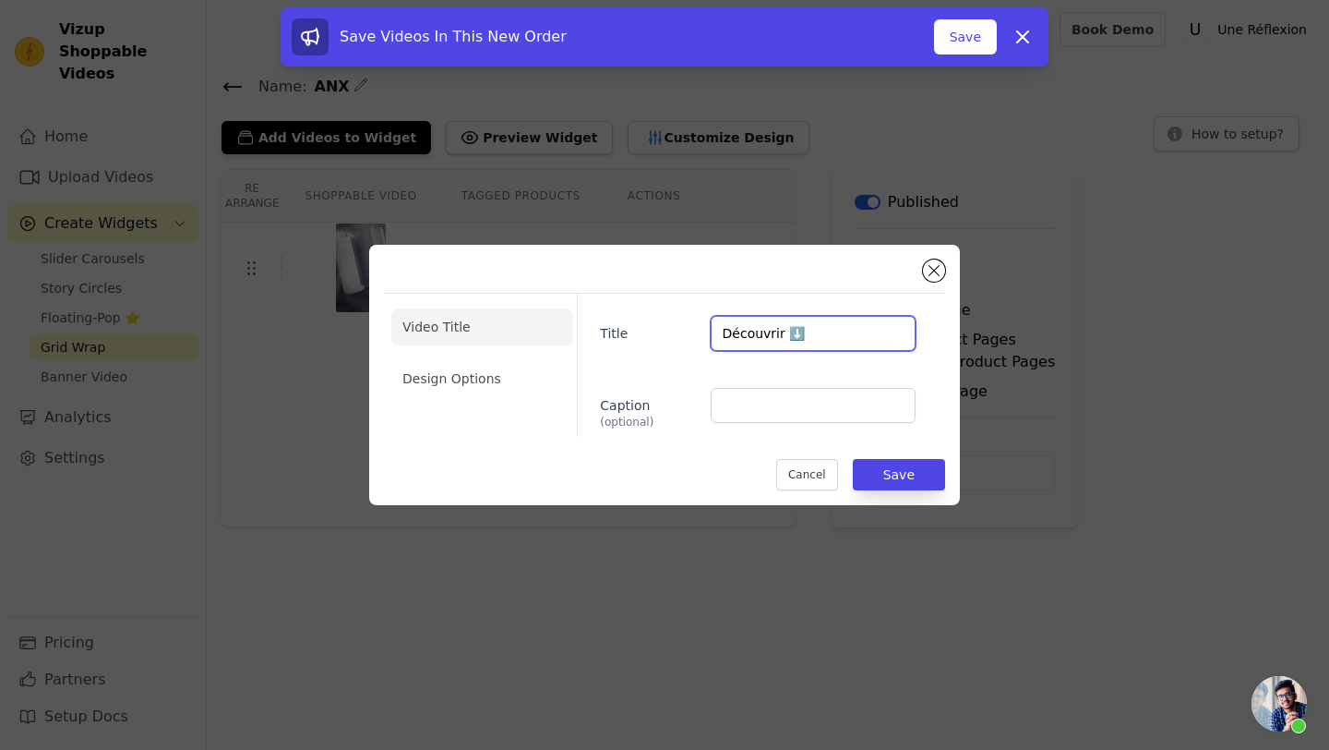
click at [799, 333] on input "Découvrir ⬇️" at bounding box center [813, 333] width 205 height 35
click at [864, 297] on div "Title Découvrir Caption (optional)" at bounding box center [754, 365] width 354 height 143
click at [801, 343] on input "Découvrir" at bounding box center [813, 333] width 205 height 35
type input "Découvrir ⬆️"
click at [491, 385] on li "Design Options" at bounding box center [482, 378] width 182 height 37
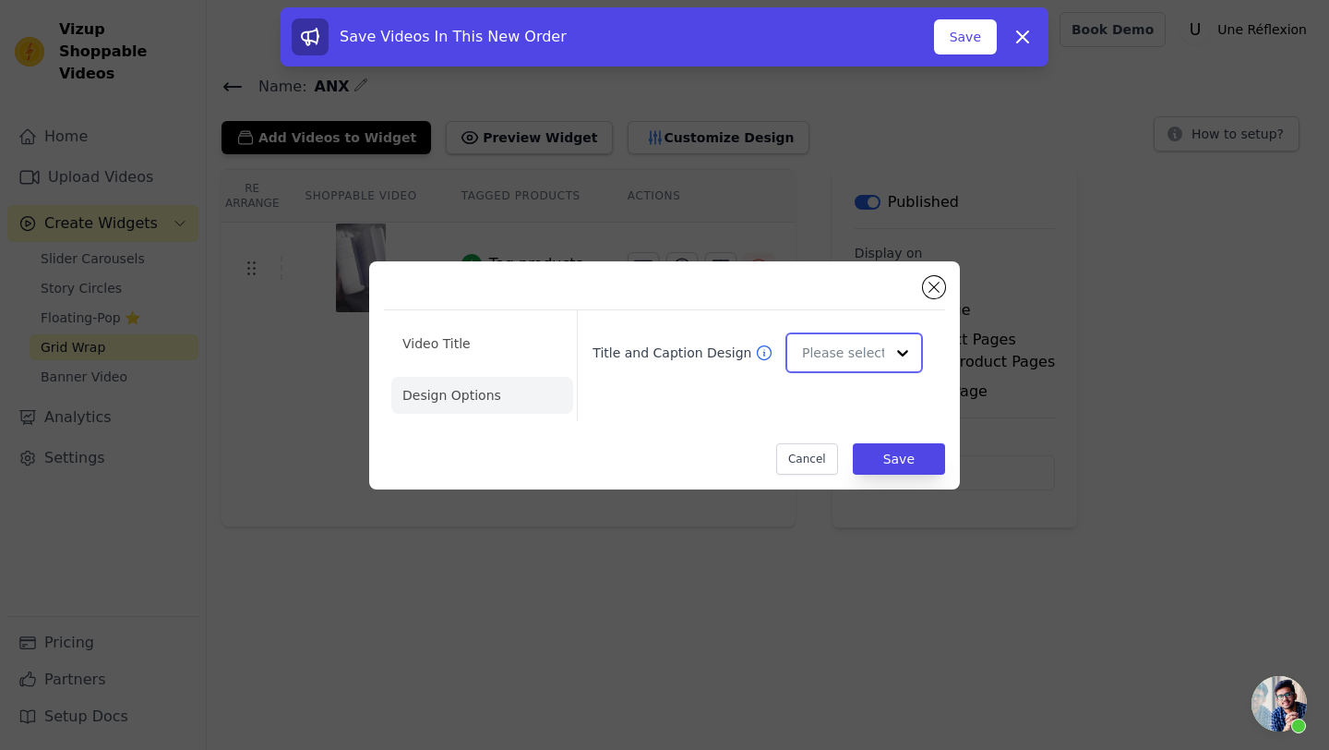
click at [849, 343] on input "Title and Caption Design" at bounding box center [843, 352] width 82 height 37
click at [855, 344] on input "Title and Caption Design" at bounding box center [843, 352] width 82 height 37
click at [856, 343] on input "Title and Caption Design" at bounding box center [843, 352] width 82 height 37
click at [903, 470] on button "Save" at bounding box center [899, 458] width 92 height 31
